Goal: Information Seeking & Learning: Learn about a topic

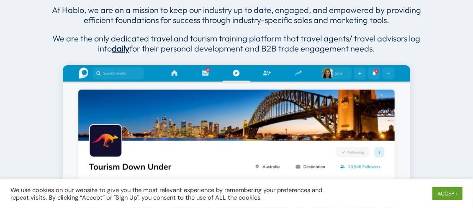
scroll to position [460, 0]
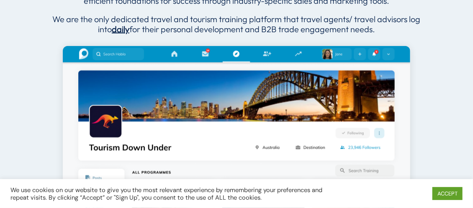
drag, startPoint x: 93, startPoint y: 18, endPoint x: 411, endPoint y: 26, distance: 318.1
click at [411, 26] on p "We are the only dedicated travel and tourism training platform that travel agen…" at bounding box center [236, 24] width 372 height 20
drag, startPoint x: 411, startPoint y: 26, endPoint x: 351, endPoint y: 21, distance: 60.4
copy p "only dedicated travel and tourism training platform that travel agents/ travel …"
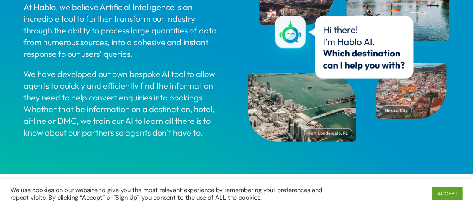
scroll to position [837, 0]
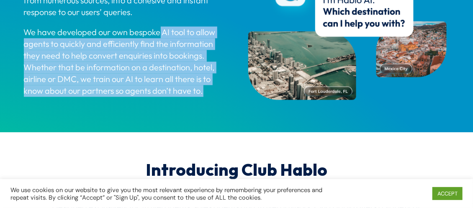
drag, startPoint x: 161, startPoint y: 30, endPoint x: 223, endPoint y: 87, distance: 84.4
click at [223, 87] on p "We have developed our own bespoke AI tool to allow agents to quickly and effici…" at bounding box center [124, 61] width 201 height 70
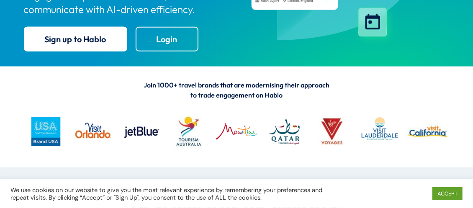
scroll to position [251, 0]
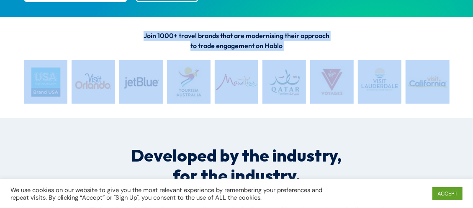
drag, startPoint x: 144, startPoint y: 33, endPoint x: 431, endPoint y: 74, distance: 289.2
click at [431, 74] on div "Join 1000+ travel brands that are modernising their approach to trade engagemen…" at bounding box center [236, 67] width 473 height 101
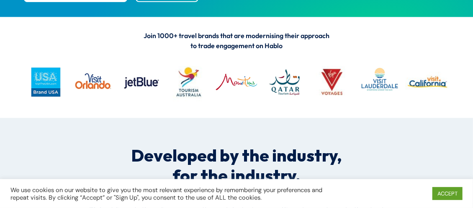
drag, startPoint x: 274, startPoint y: 114, endPoint x: 270, endPoint y: 134, distance: 20.0
click at [274, 114] on div "Join 1000+ travel brands that are modernising their approach to trade engagemen…" at bounding box center [236, 67] width 473 height 101
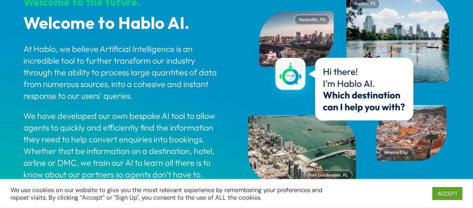
scroll to position [795, 0]
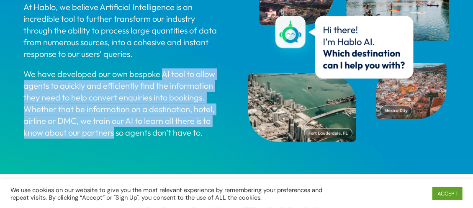
drag, startPoint x: 162, startPoint y: 73, endPoint x: 115, endPoint y: 133, distance: 75.9
click at [115, 133] on p "We have developed our own bespoke AI tool to allow agents to quickly and effici…" at bounding box center [124, 103] width 201 height 70
drag, startPoint x: 115, startPoint y: 133, endPoint x: 103, endPoint y: 128, distance: 13.5
copy p "AI tool to allow agents to quickly and efficiently find the information they ne…"
